Goal: Information Seeking & Learning: Learn about a topic

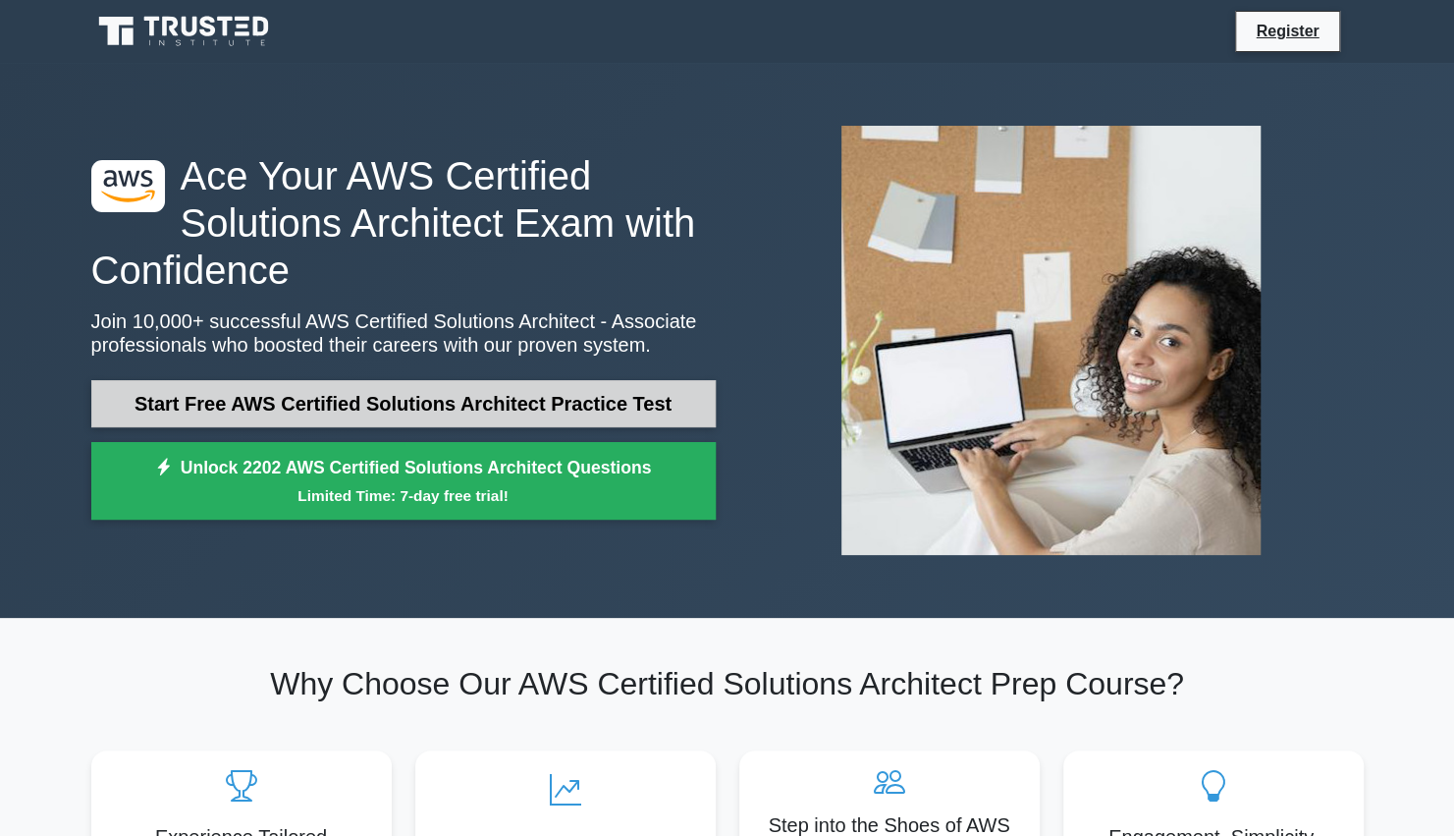
click at [443, 407] on link "Start Free AWS Certified Solutions Architect Practice Test" at bounding box center [403, 403] width 624 height 47
click at [250, 406] on link "Start Free AWS Certified Solutions Architect Practice Test" at bounding box center [403, 403] width 624 height 47
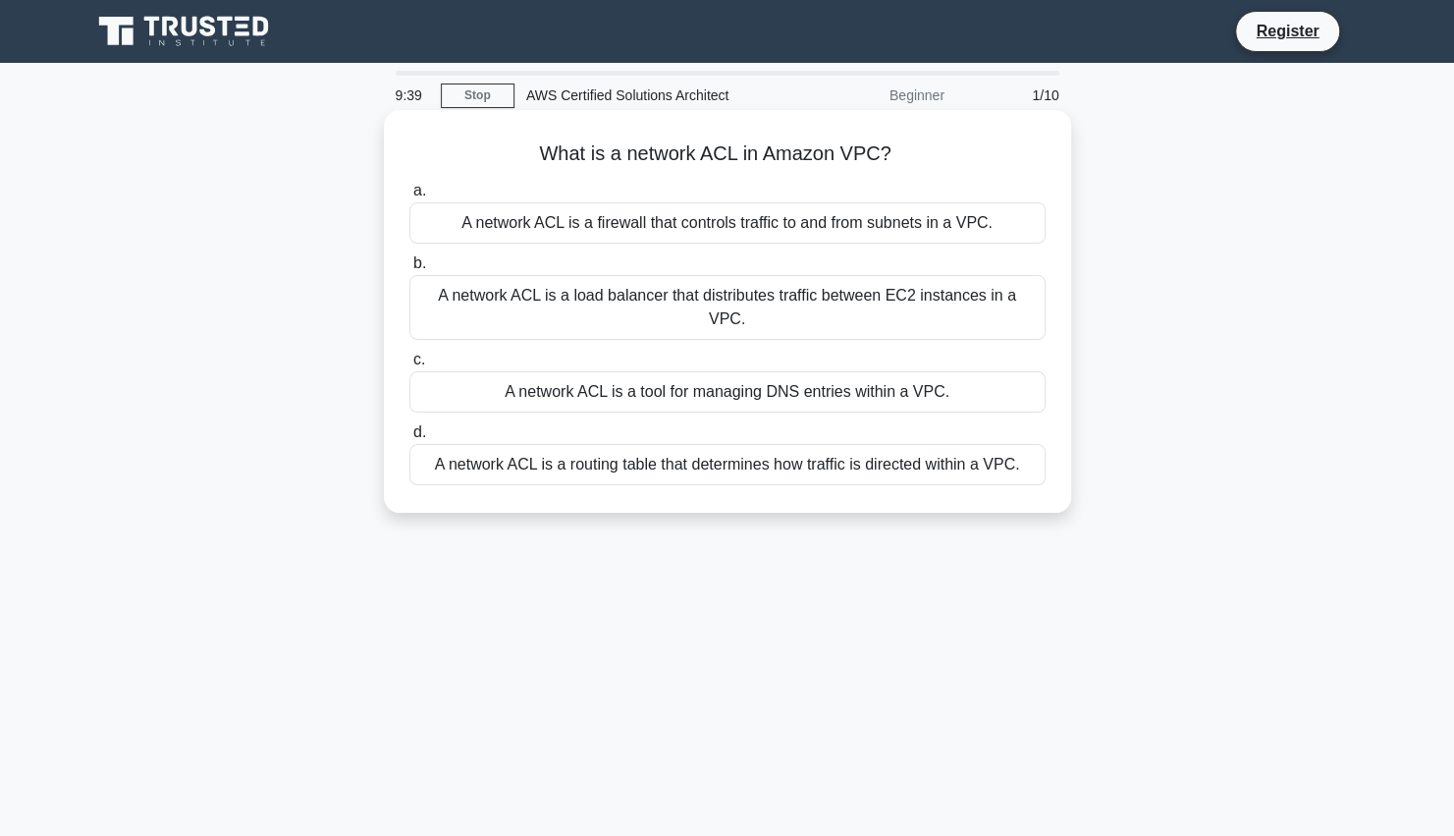
click at [522, 450] on div "A network ACL is a routing table that determines how traffic is directed within…" at bounding box center [727, 464] width 636 height 41
click at [409, 439] on input "d. A network ACL is a routing table that determines how traffic is directed wit…" at bounding box center [409, 432] width 0 height 13
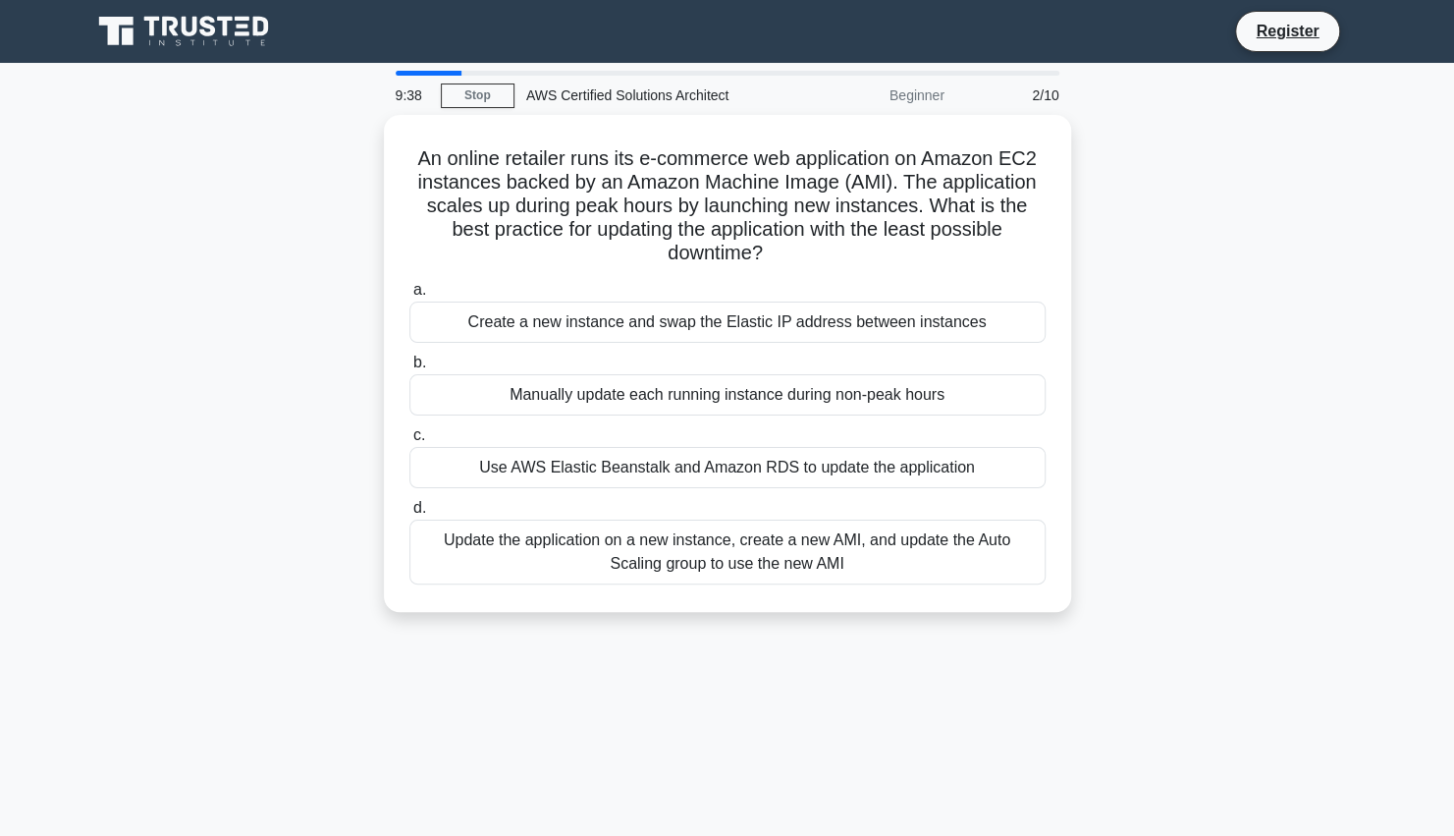
click at [522, 450] on div "Use AWS Elastic Beanstalk and Amazon RDS to update the application" at bounding box center [727, 467] width 636 height 41
click at [409, 442] on input "c. Use AWS Elastic Beanstalk and Amazon RDS to update the application" at bounding box center [409, 435] width 0 height 13
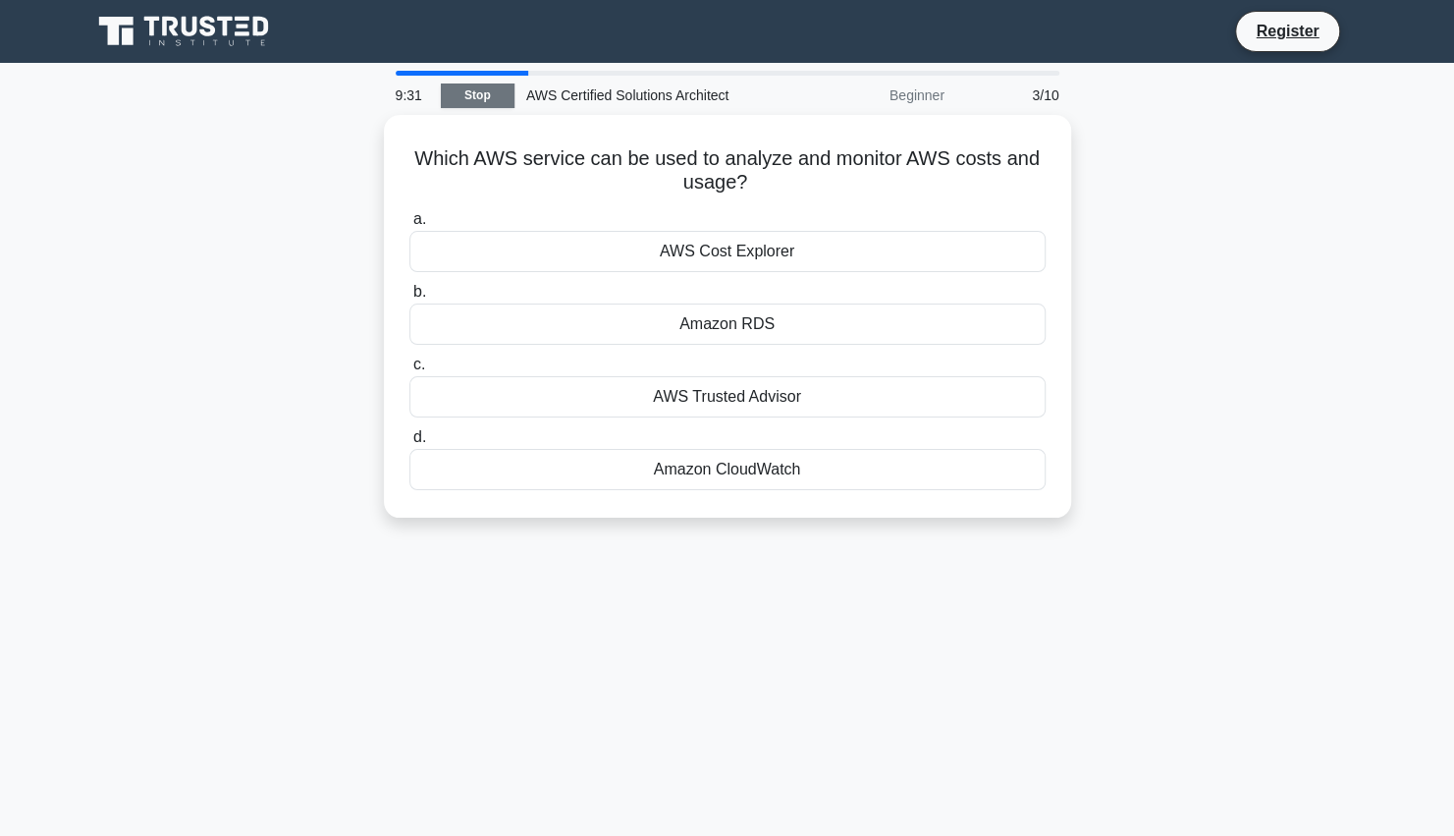
click at [478, 96] on link "Stop" at bounding box center [478, 95] width 74 height 25
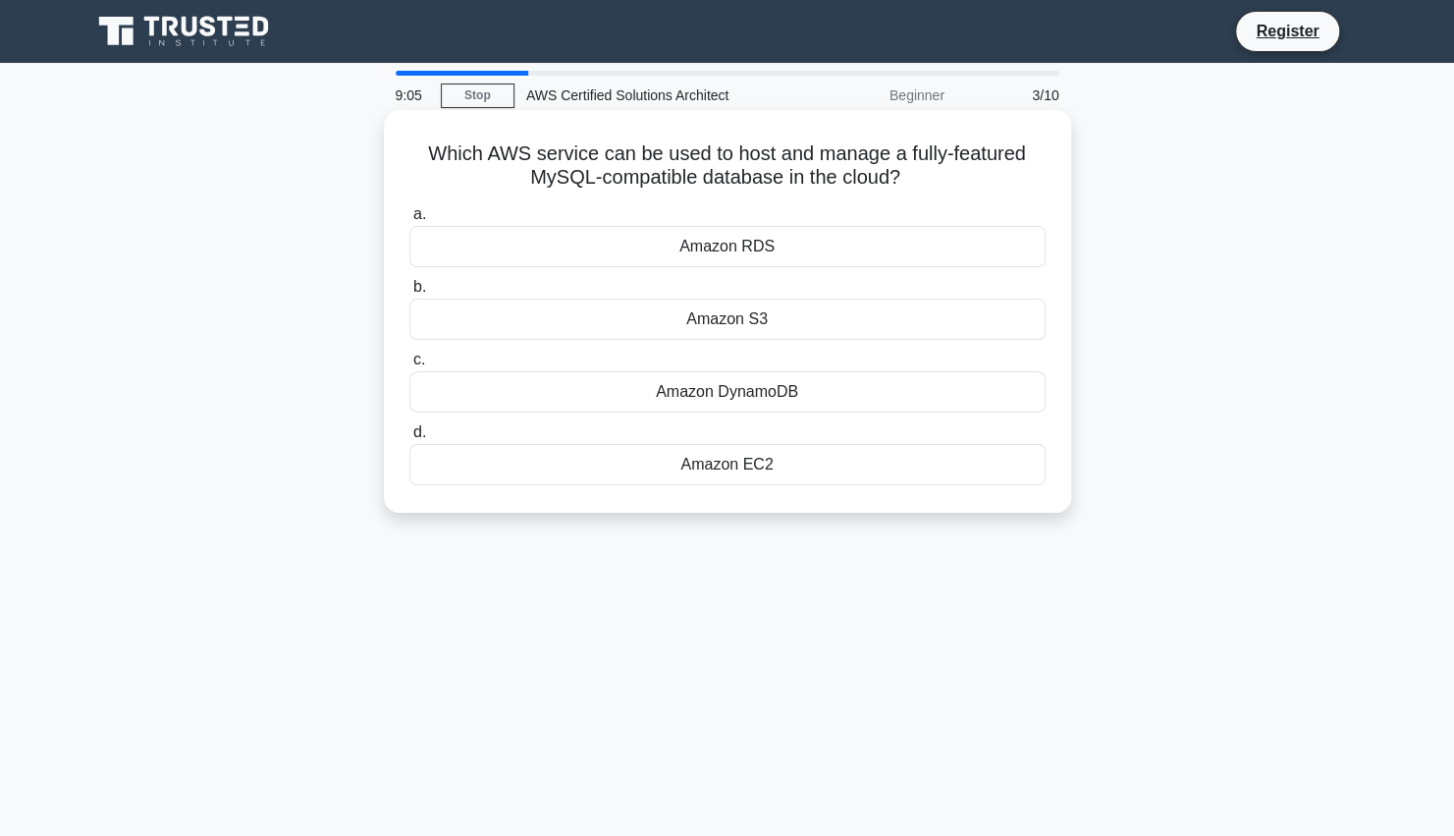
click at [765, 236] on div "Amazon RDS" at bounding box center [727, 246] width 636 height 41
click at [409, 221] on input "a. Amazon RDS" at bounding box center [409, 214] width 0 height 13
click at [732, 389] on div "AWS IAM" at bounding box center [727, 391] width 636 height 41
click at [409, 366] on input "c. AWS IAM" at bounding box center [409, 359] width 0 height 13
click at [740, 240] on div "Amazon RDS" at bounding box center [727, 246] width 636 height 41
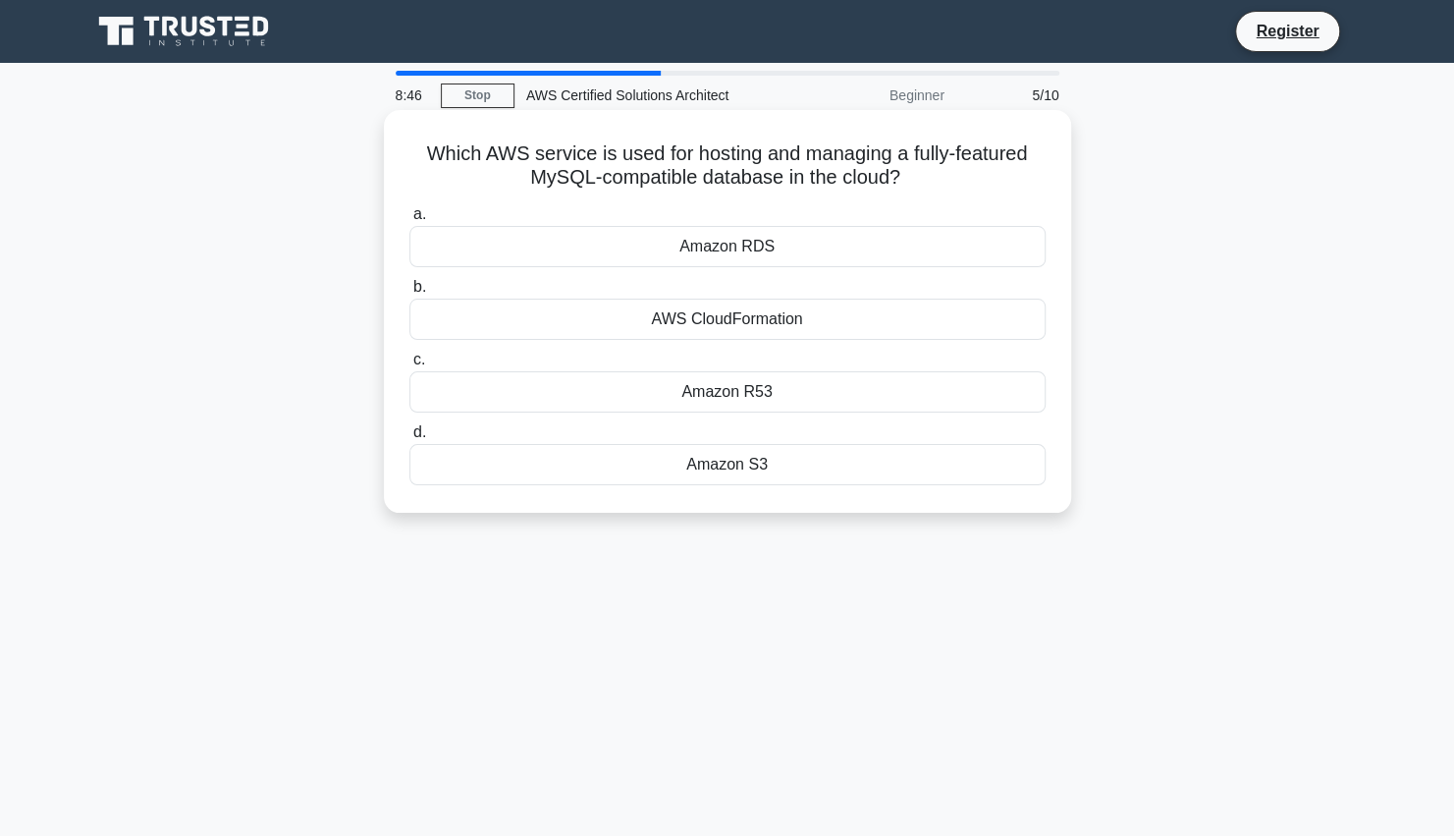
click at [409, 221] on input "a. Amazon RDS" at bounding box center [409, 214] width 0 height 13
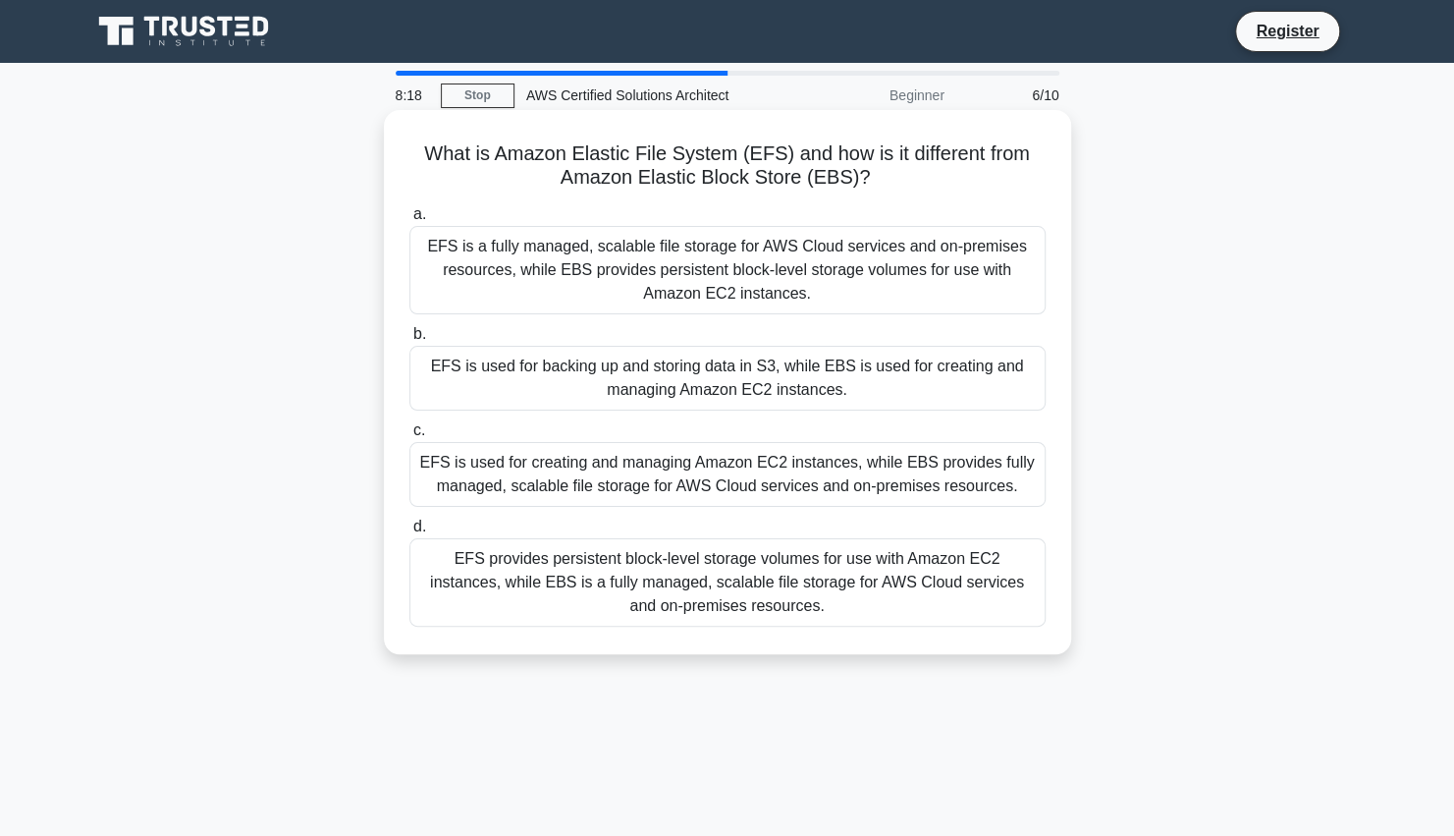
click at [693, 481] on div "EFS is used for creating and managing Amazon EC2 instances, while EBS provides …" at bounding box center [727, 474] width 636 height 65
click at [409, 437] on input "c. EFS is used for creating and managing Amazon EC2 instances, while EBS provid…" at bounding box center [409, 430] width 0 height 13
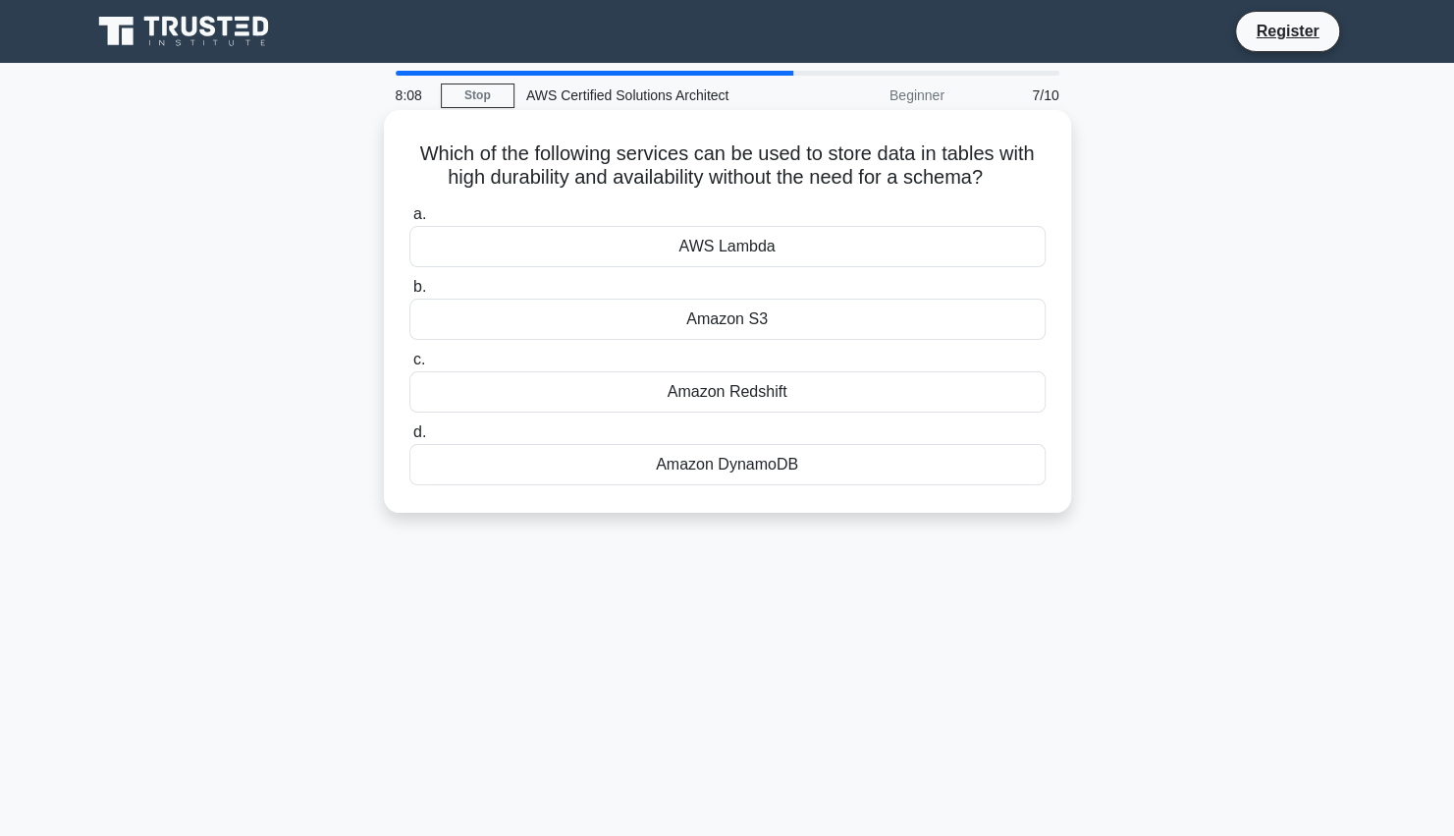
click at [715, 461] on div "Amazon DynamoDB" at bounding box center [727, 464] width 636 height 41
click at [409, 439] on input "d. Amazon DynamoDB" at bounding box center [409, 432] width 0 height 13
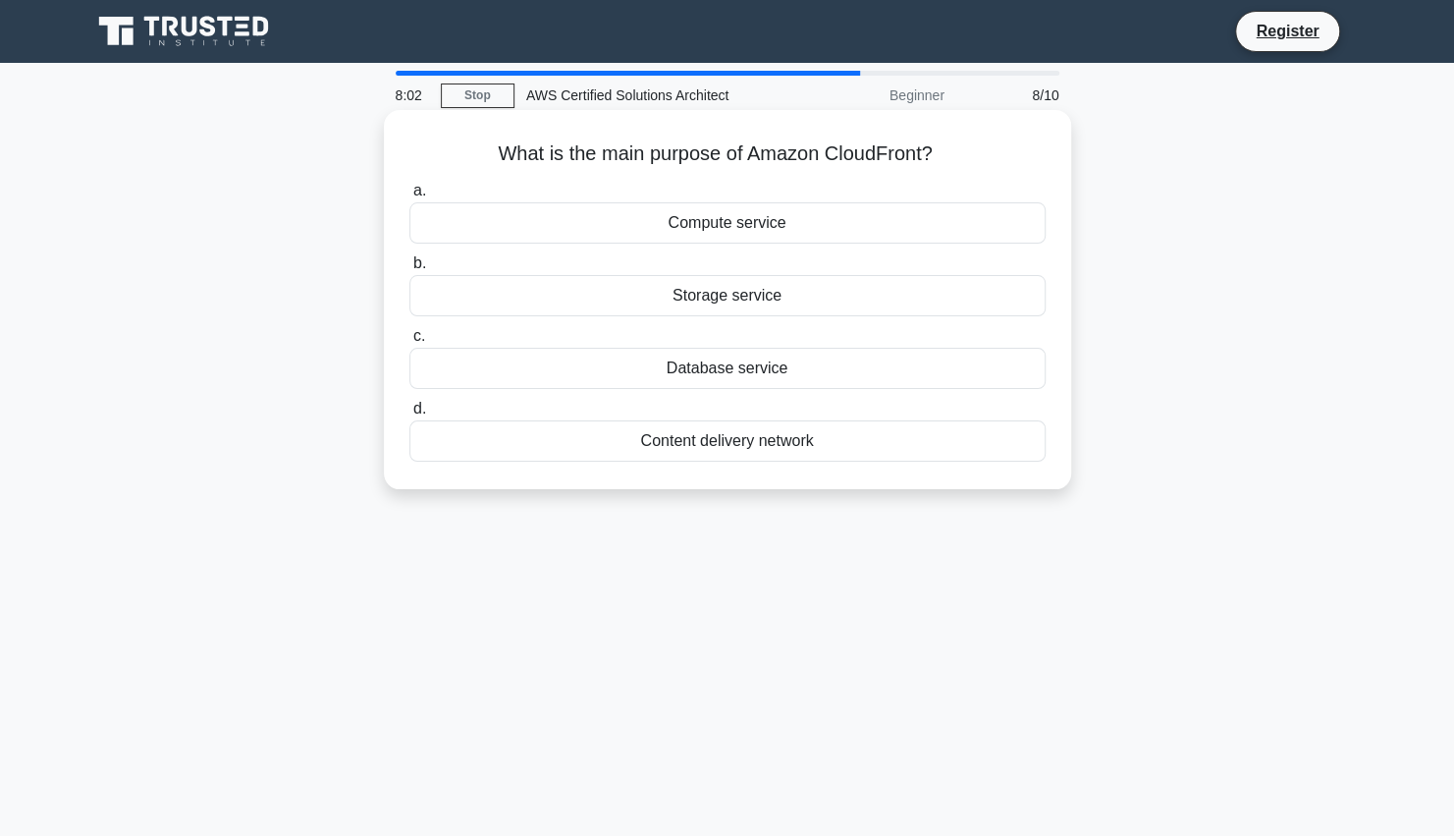
click at [729, 438] on div "Content delivery network" at bounding box center [727, 440] width 636 height 41
click at [409, 415] on input "d. Content delivery network" at bounding box center [409, 409] width 0 height 13
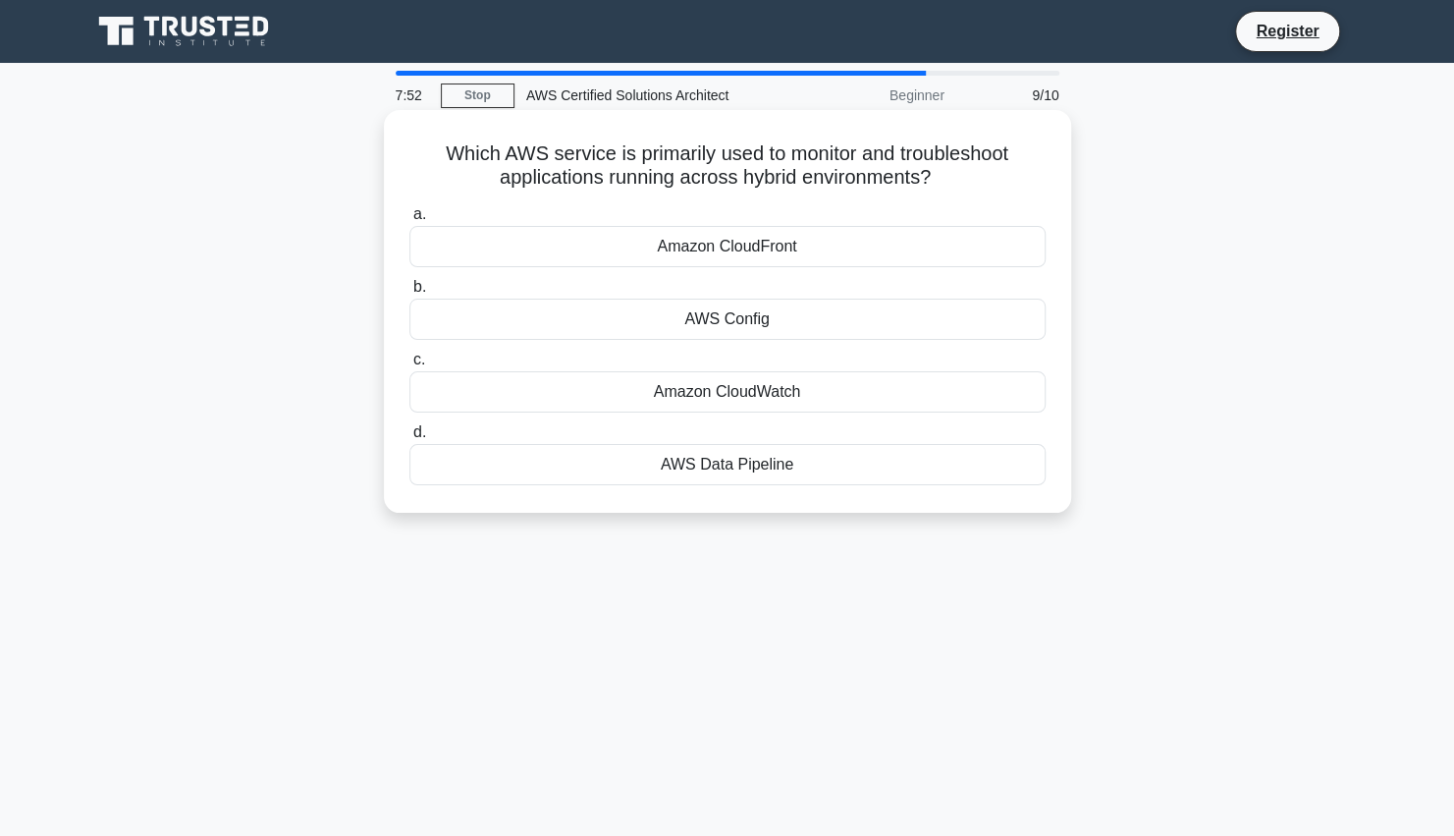
click at [742, 401] on div "Amazon CloudWatch" at bounding box center [727, 391] width 636 height 41
click at [409, 366] on input "c. Amazon CloudWatch" at bounding box center [409, 359] width 0 height 13
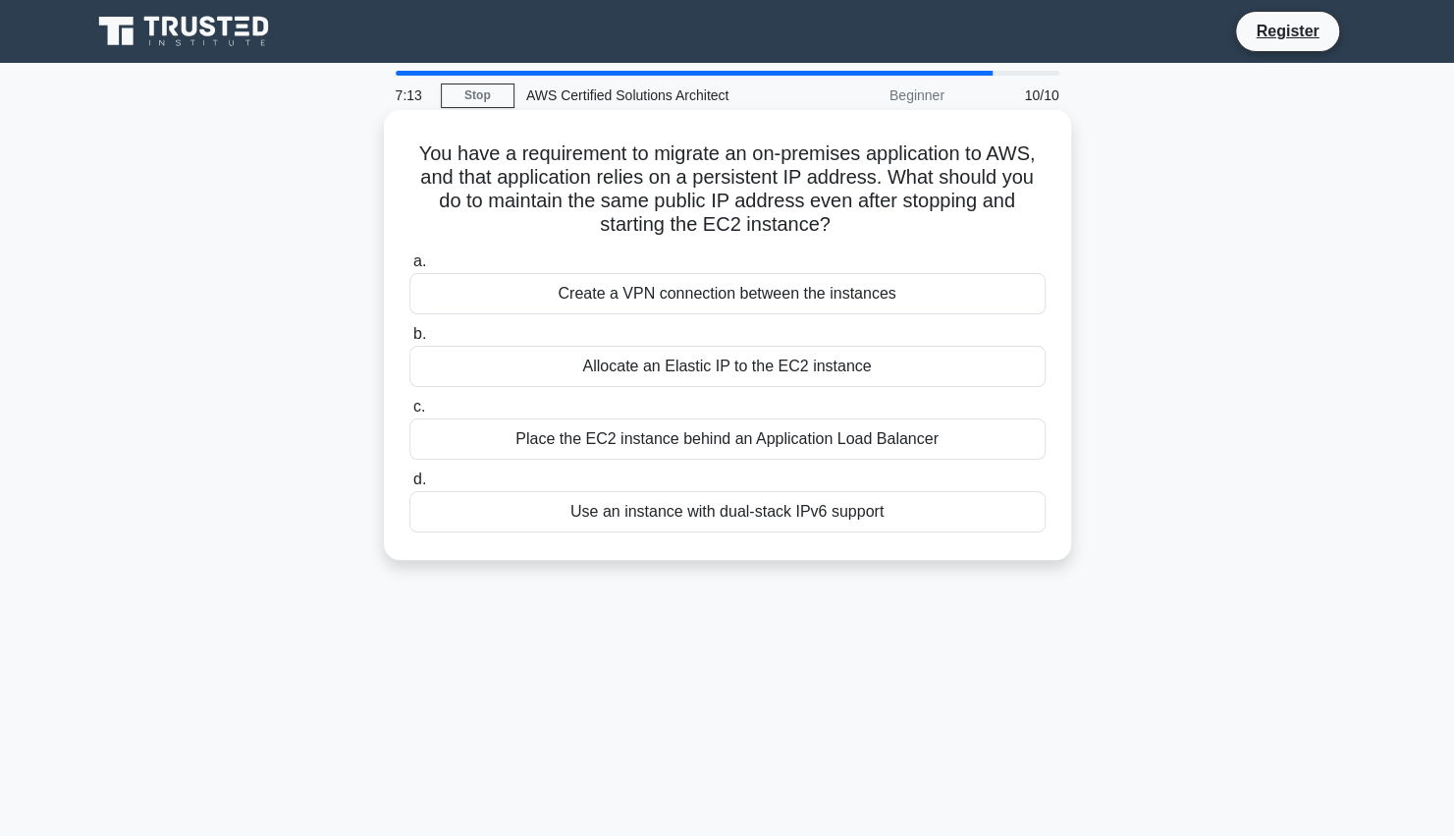
click at [750, 295] on div "Create a VPN connection between the instances" at bounding box center [727, 293] width 636 height 41
click at [409, 268] on input "a. Create a VPN connection between the instances" at bounding box center [409, 261] width 0 height 13
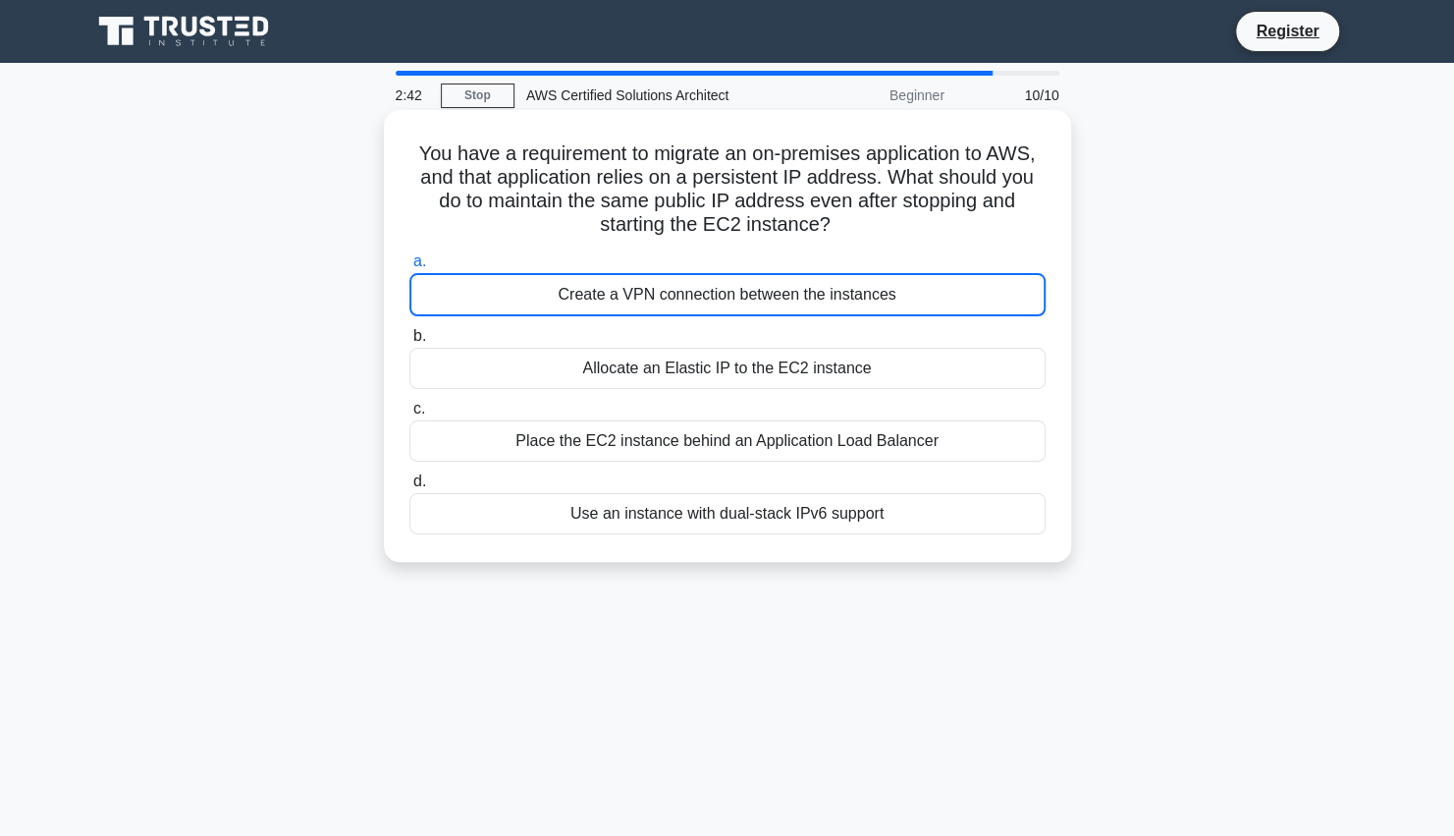
click at [681, 375] on div "Allocate an Elastic IP to the EC2 instance" at bounding box center [727, 368] width 636 height 41
click at [409, 343] on input "b. Allocate an Elastic IP to the EC2 instance" at bounding box center [409, 336] width 0 height 13
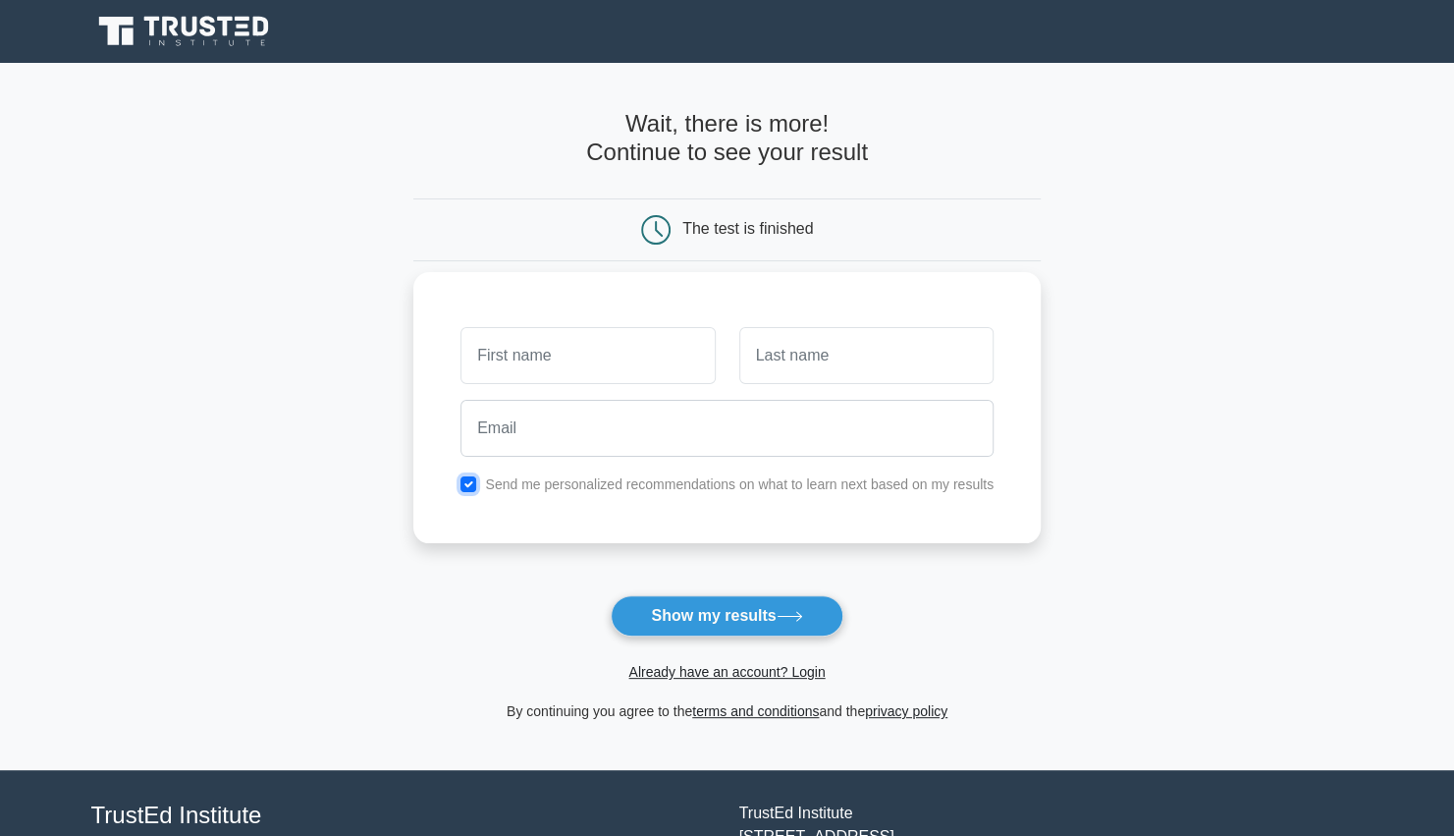
click at [468, 481] on input "checkbox" at bounding box center [468, 484] width 16 height 16
checkbox input "false"
click at [532, 362] on input "text" at bounding box center [587, 355] width 254 height 57
type input "L"
click at [840, 356] on input "Bessa" at bounding box center [866, 355] width 254 height 57
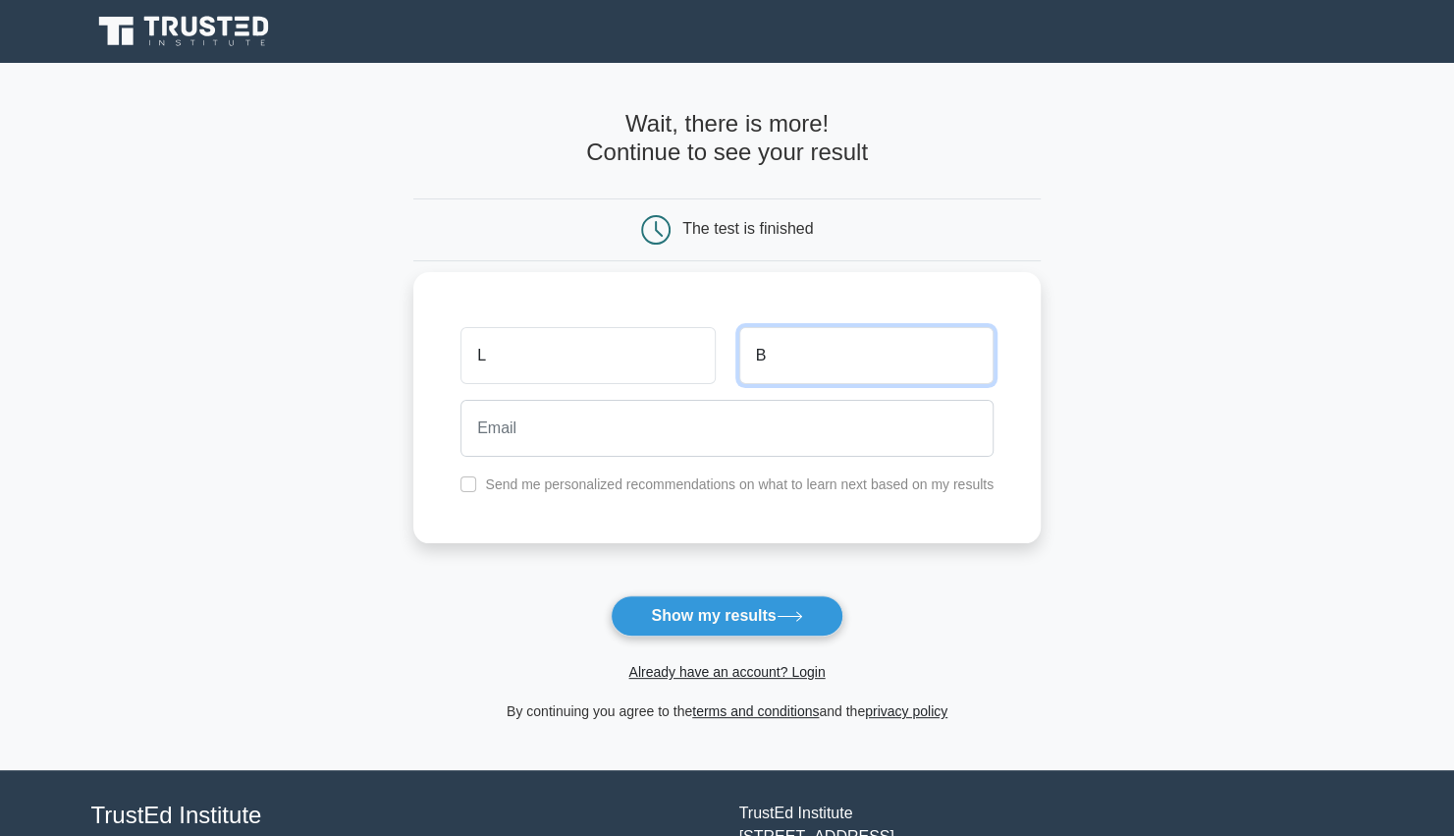
type input "B"
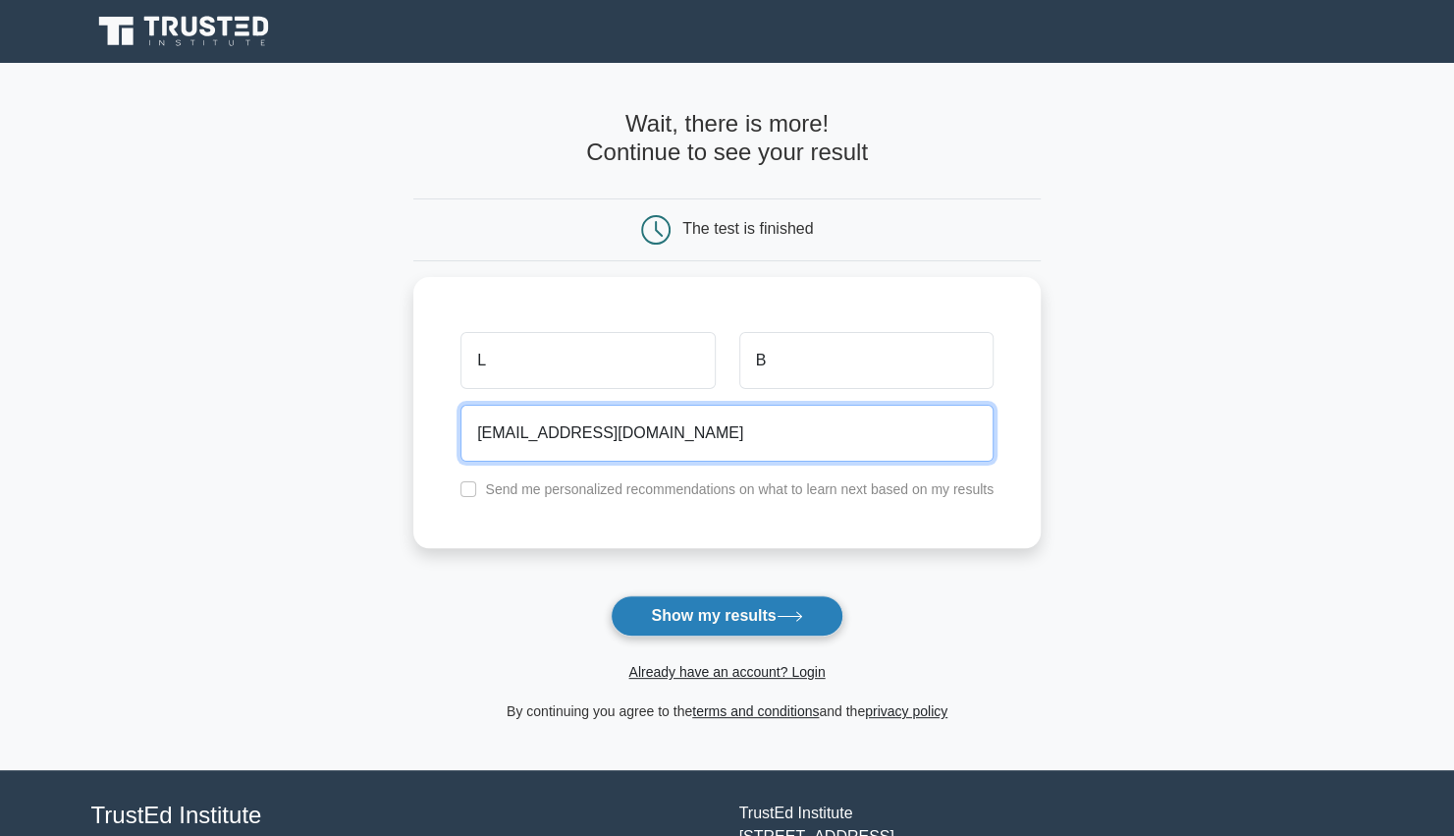
type input "[EMAIL_ADDRESS][DOMAIN_NAME]"
click at [690, 615] on button "Show my results" at bounding box center [727, 615] width 232 height 41
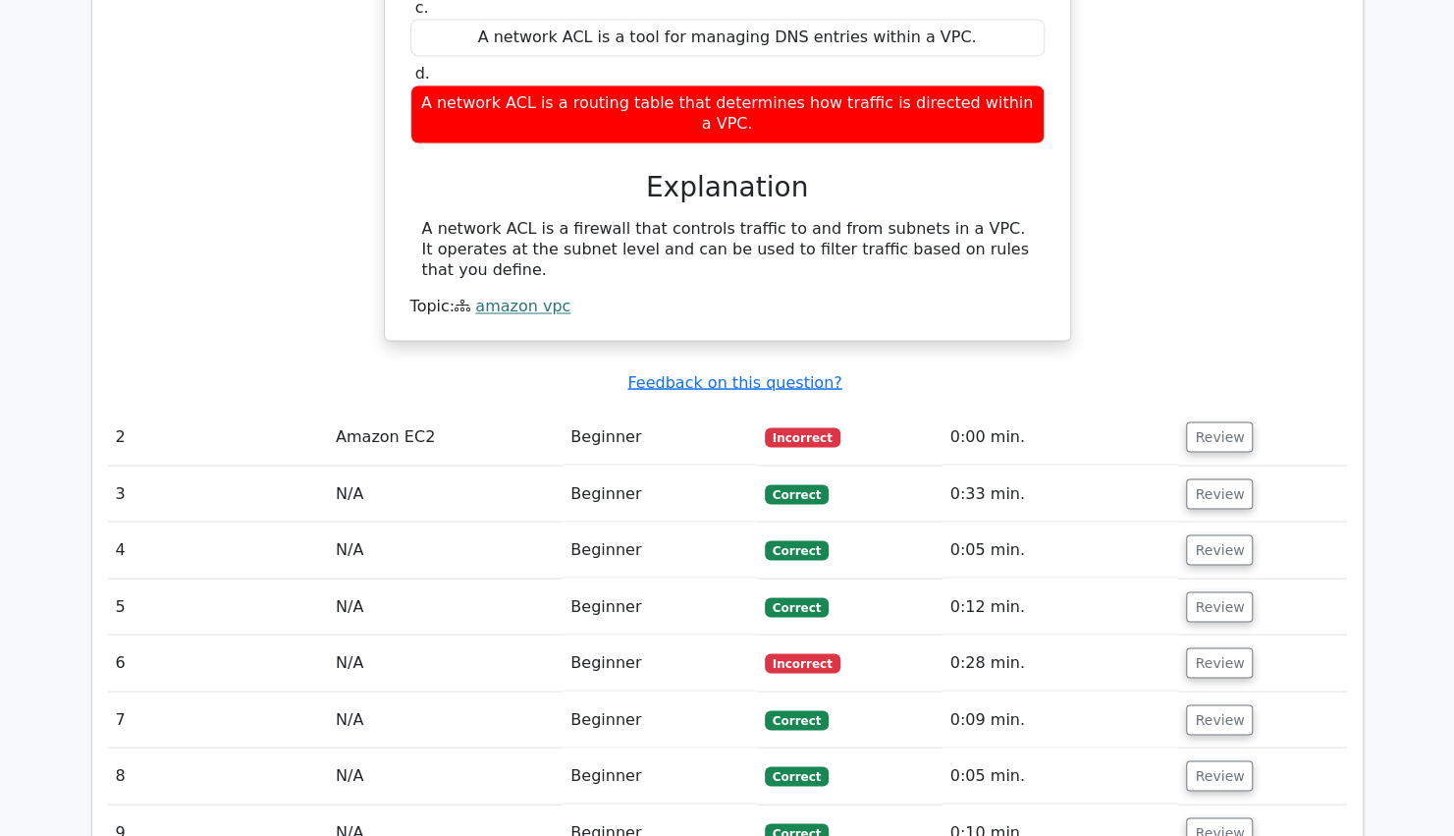
scroll to position [1859, 0]
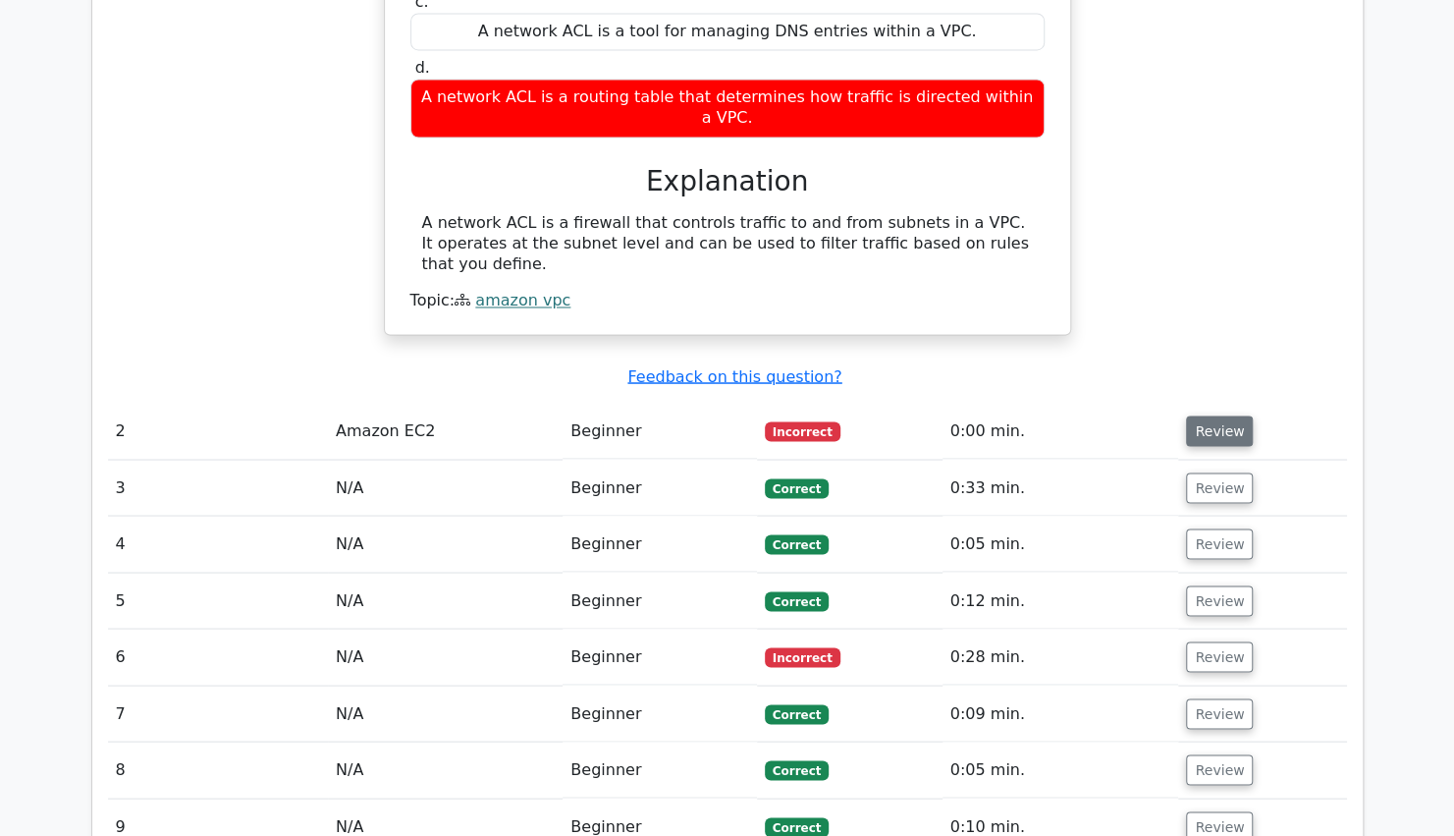
click at [1208, 415] on button "Review" at bounding box center [1219, 430] width 67 height 30
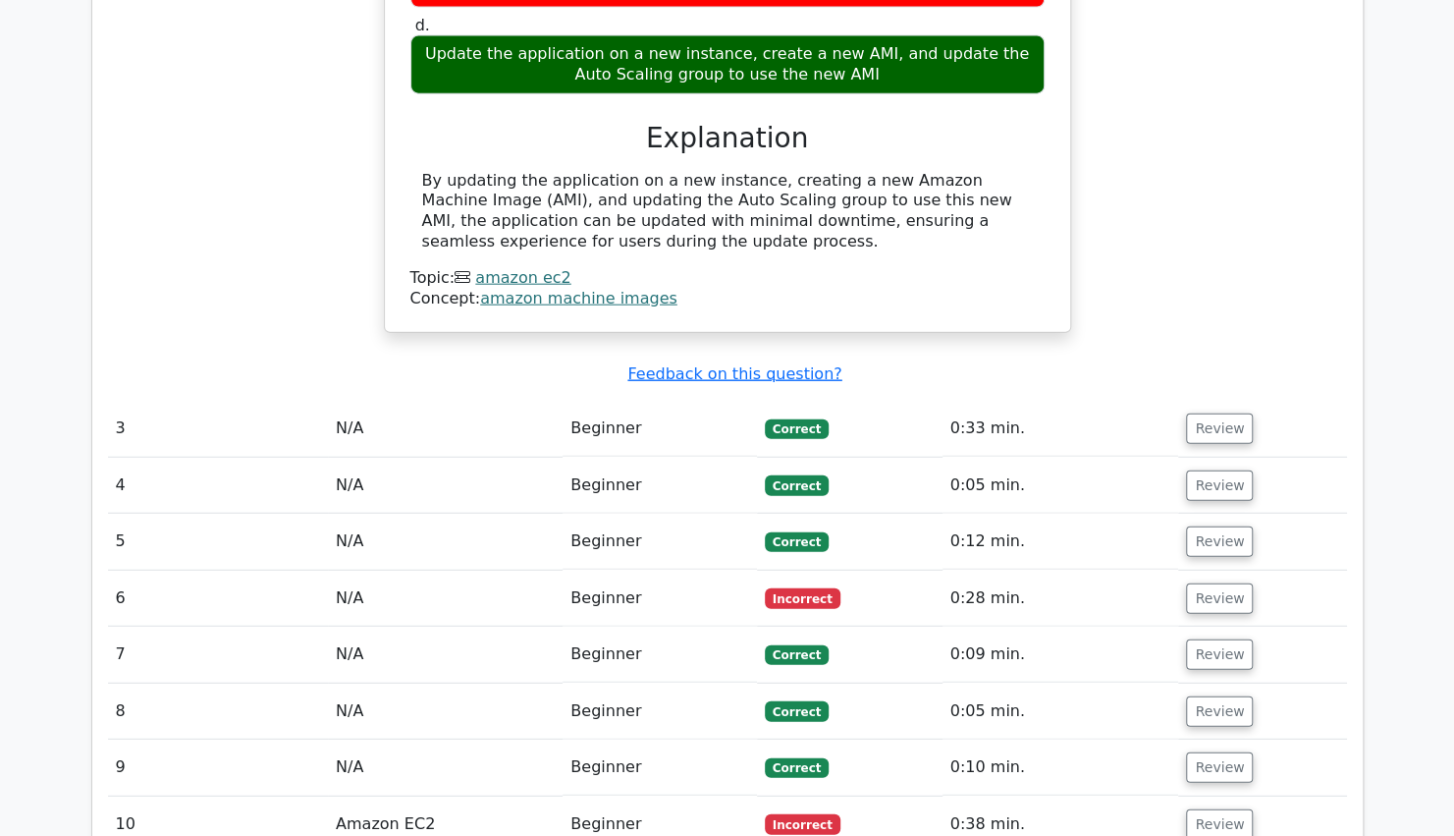
scroll to position [2665, 0]
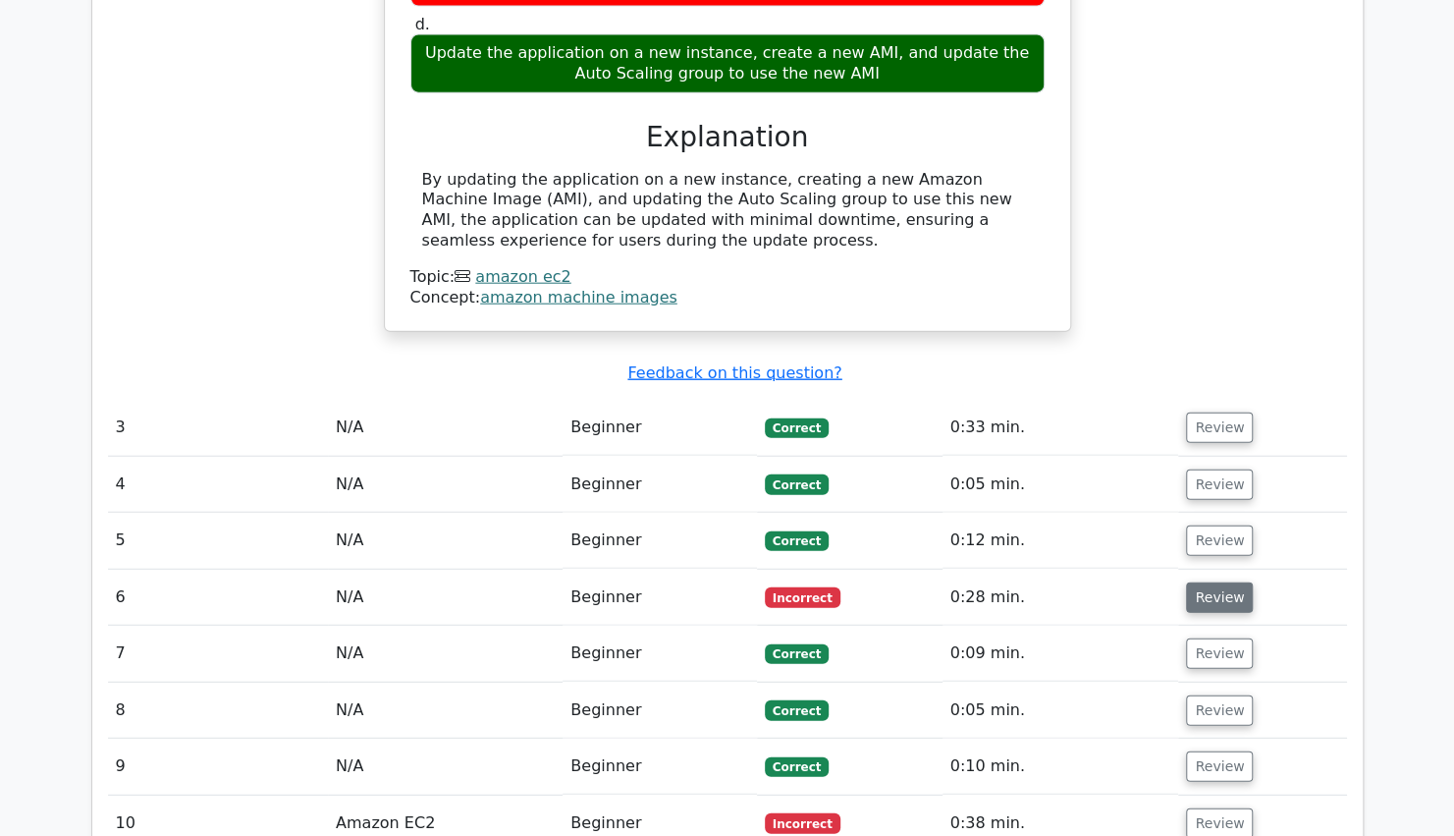
click at [1207, 582] on button "Review" at bounding box center [1219, 597] width 67 height 30
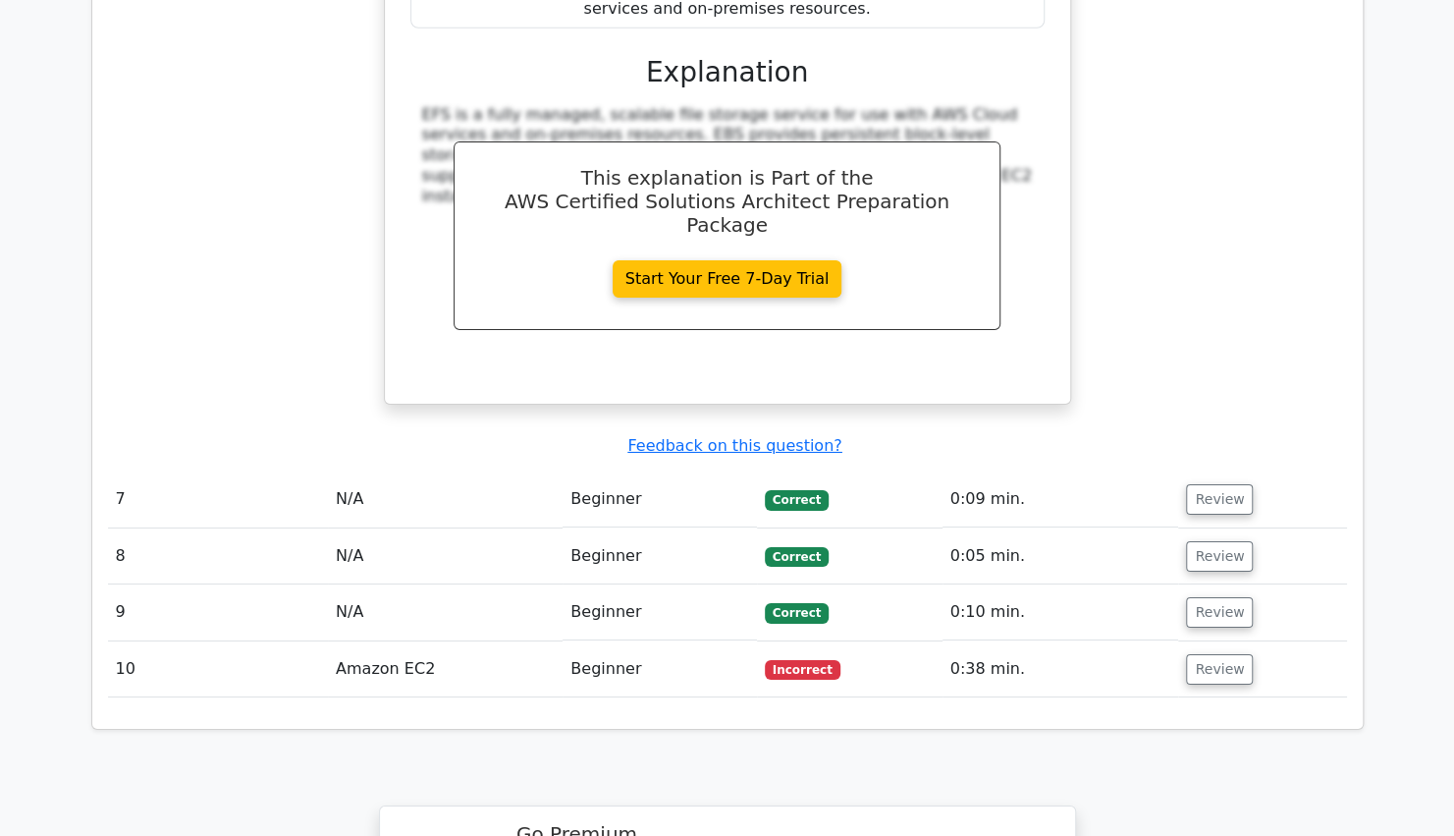
scroll to position [3755, 0]
click at [1195, 653] on button "Review" at bounding box center [1219, 668] width 67 height 30
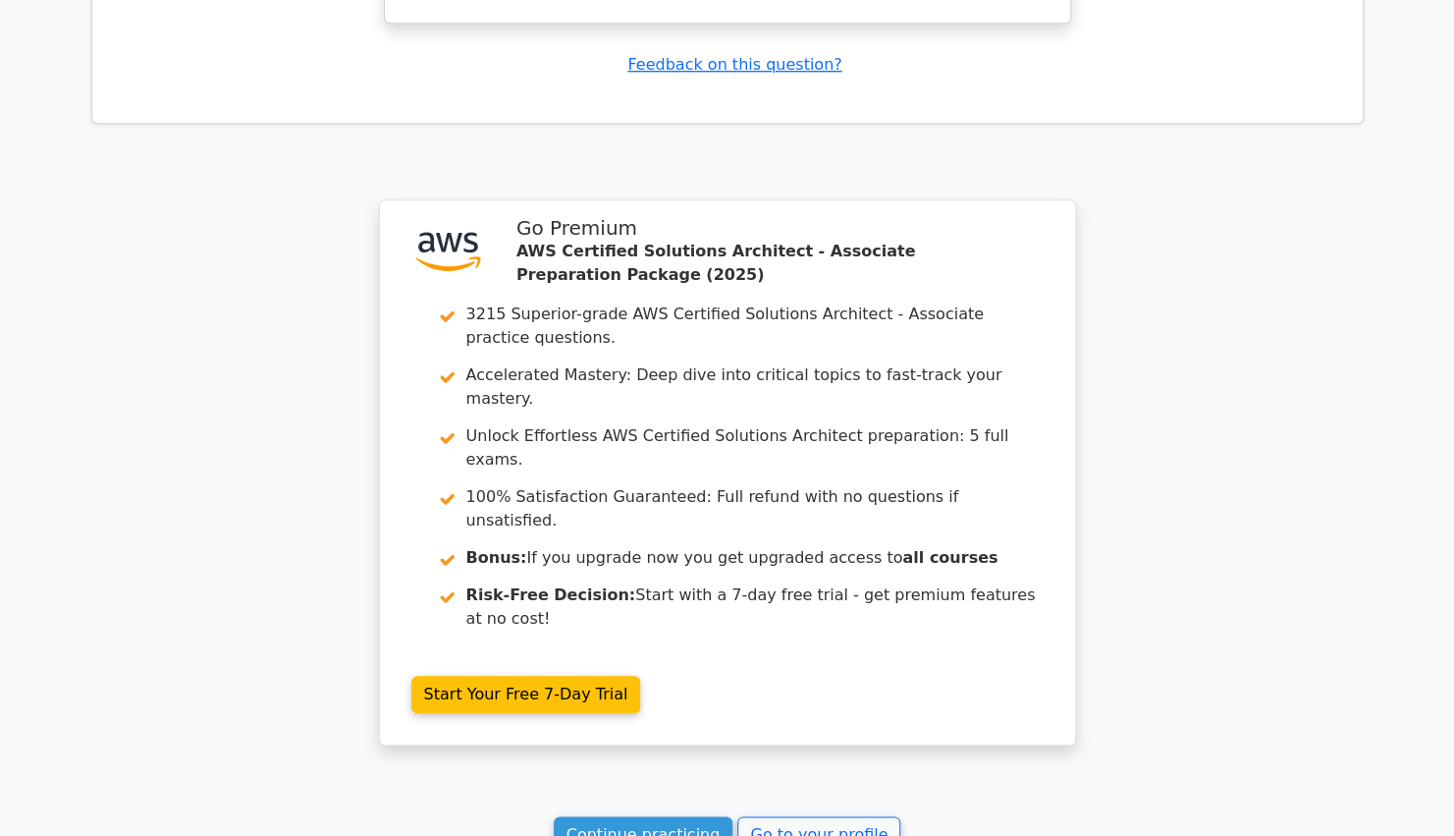
scroll to position [5216, 0]
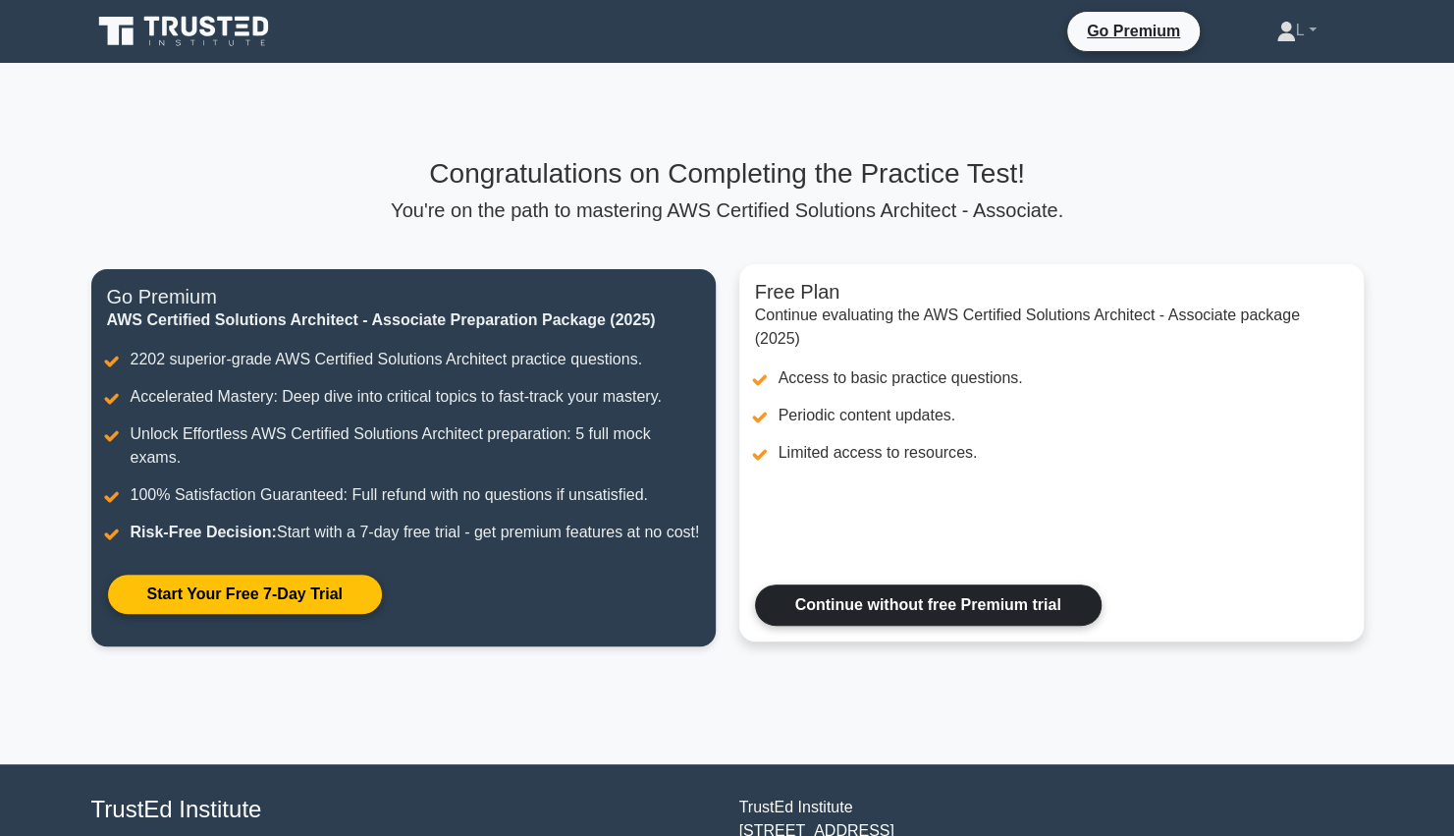
click at [869, 625] on link "Continue without free Premium trial" at bounding box center [928, 604] width 347 height 41
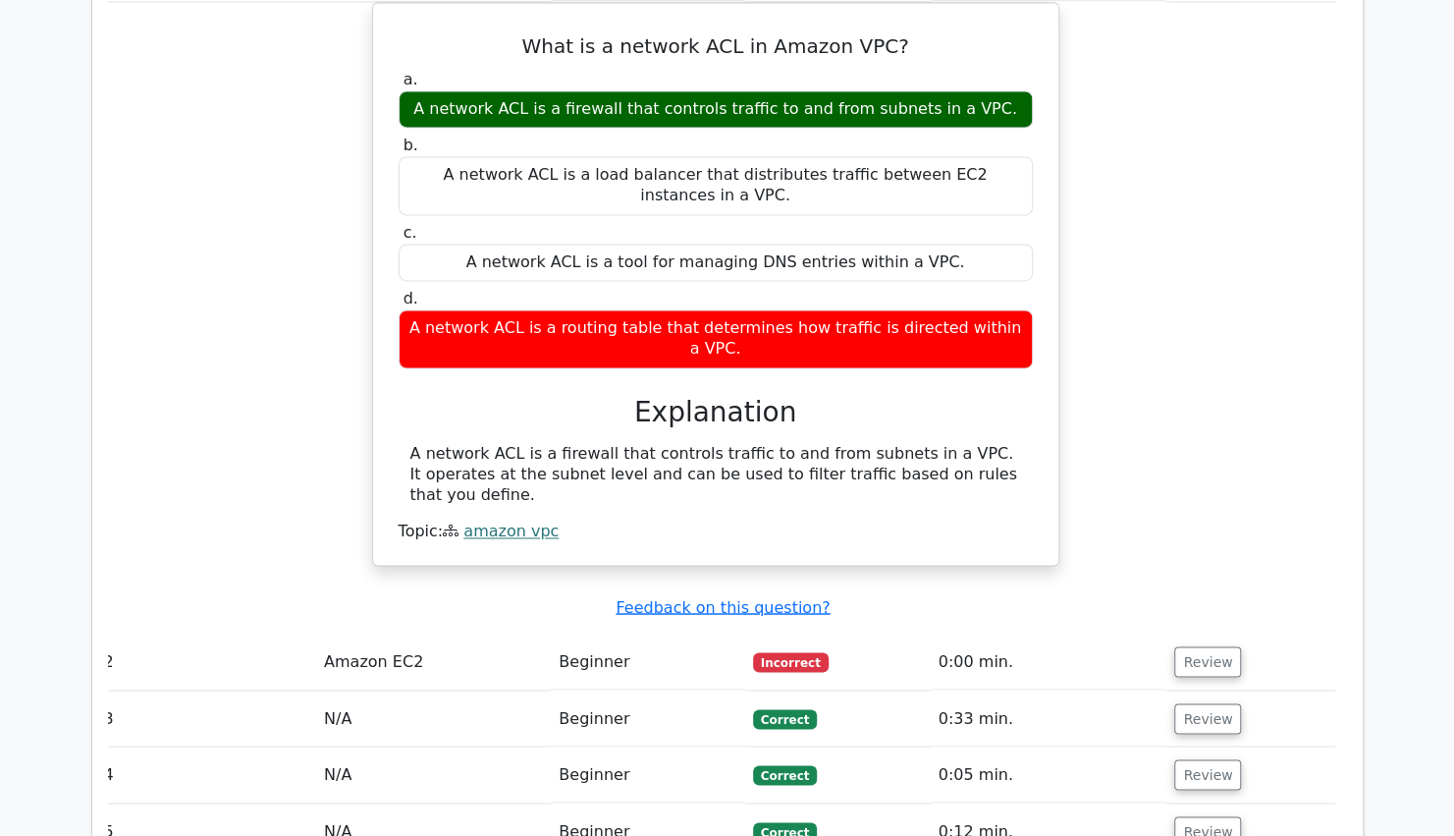
scroll to position [1634, 0]
